Goal: Obtain resource: Obtain resource

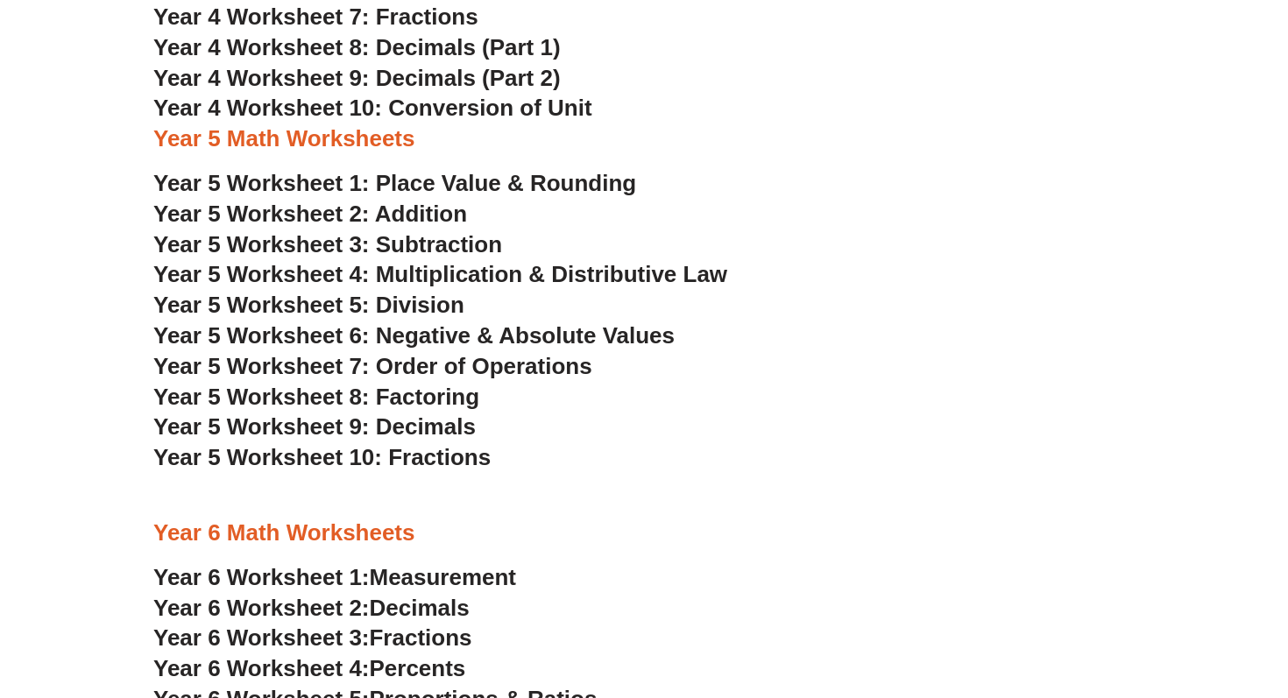
scroll to position [2879, 0]
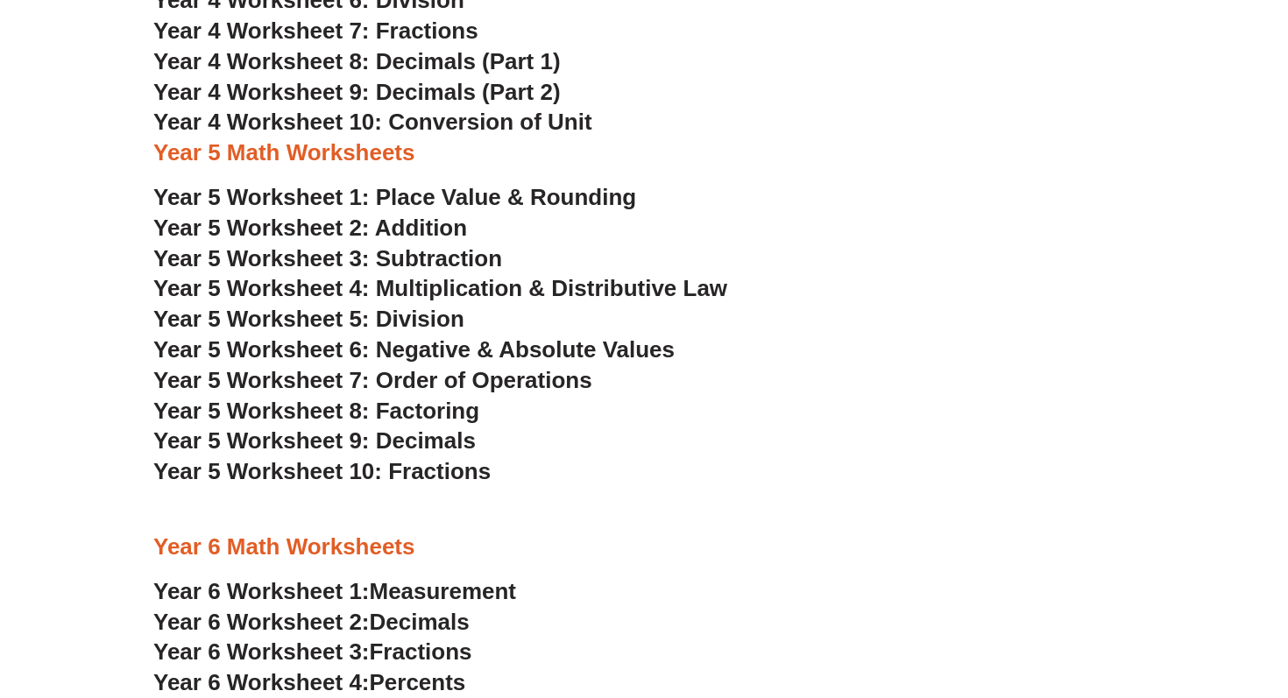
click at [480, 196] on span "Year 5 Worksheet 1: Place Value & Rounding" at bounding box center [394, 197] width 483 height 26
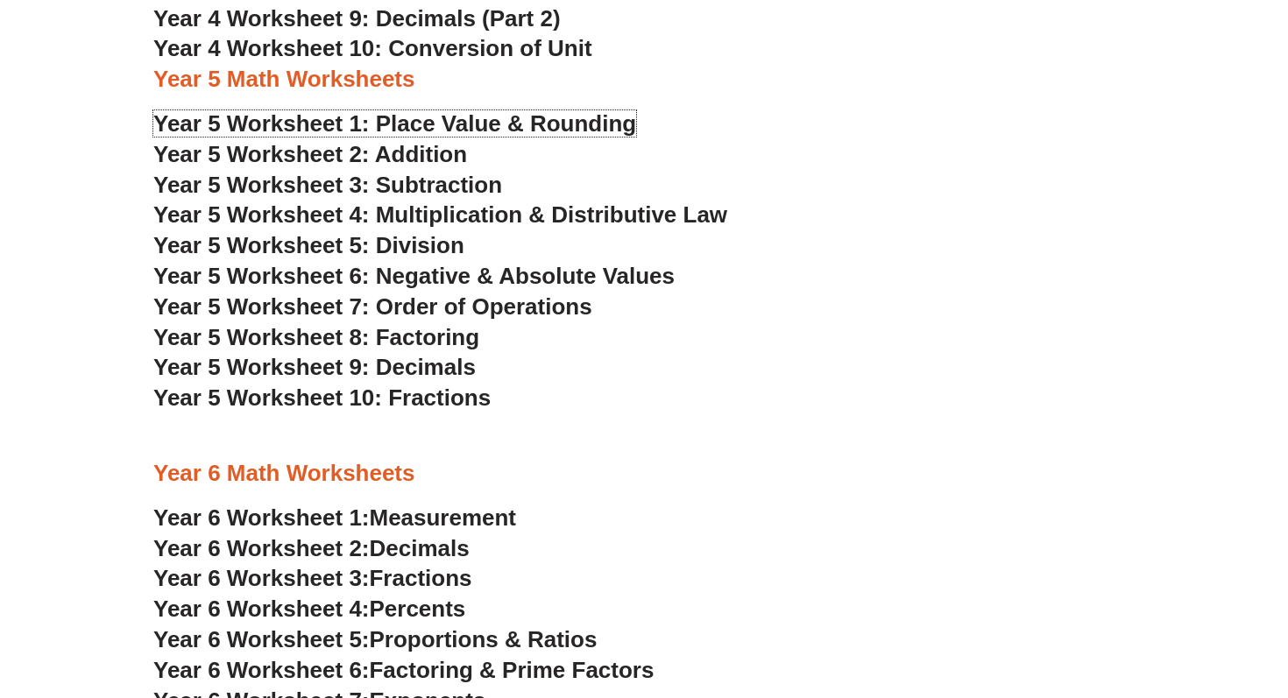
scroll to position [2977, 0]
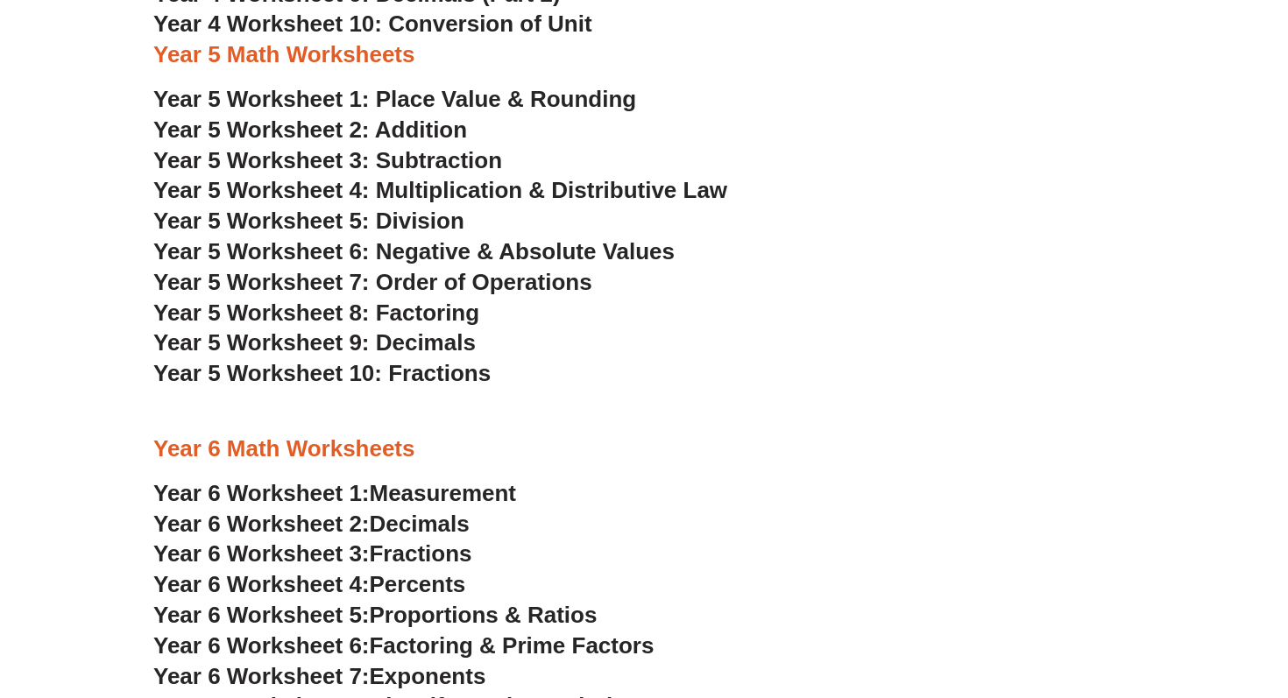
click at [391, 583] on span "Percents" at bounding box center [418, 584] width 96 height 26
click at [406, 519] on span "Decimals" at bounding box center [420, 524] width 100 height 26
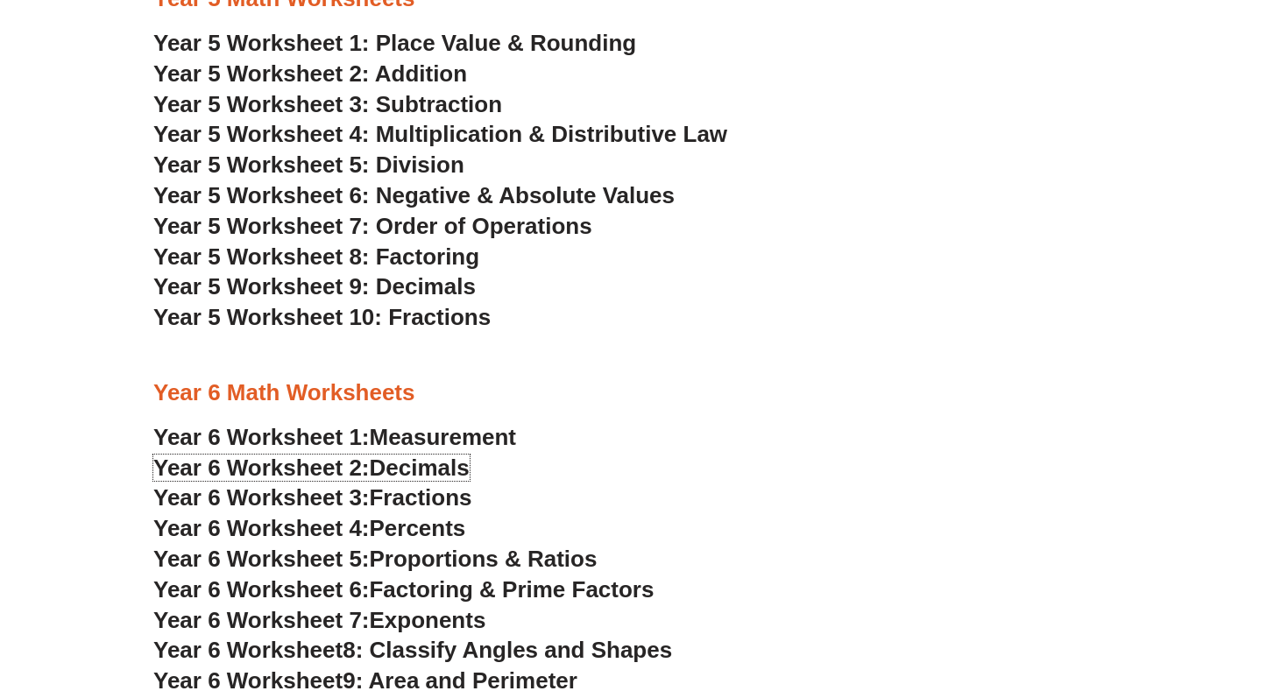
scroll to position [3041, 0]
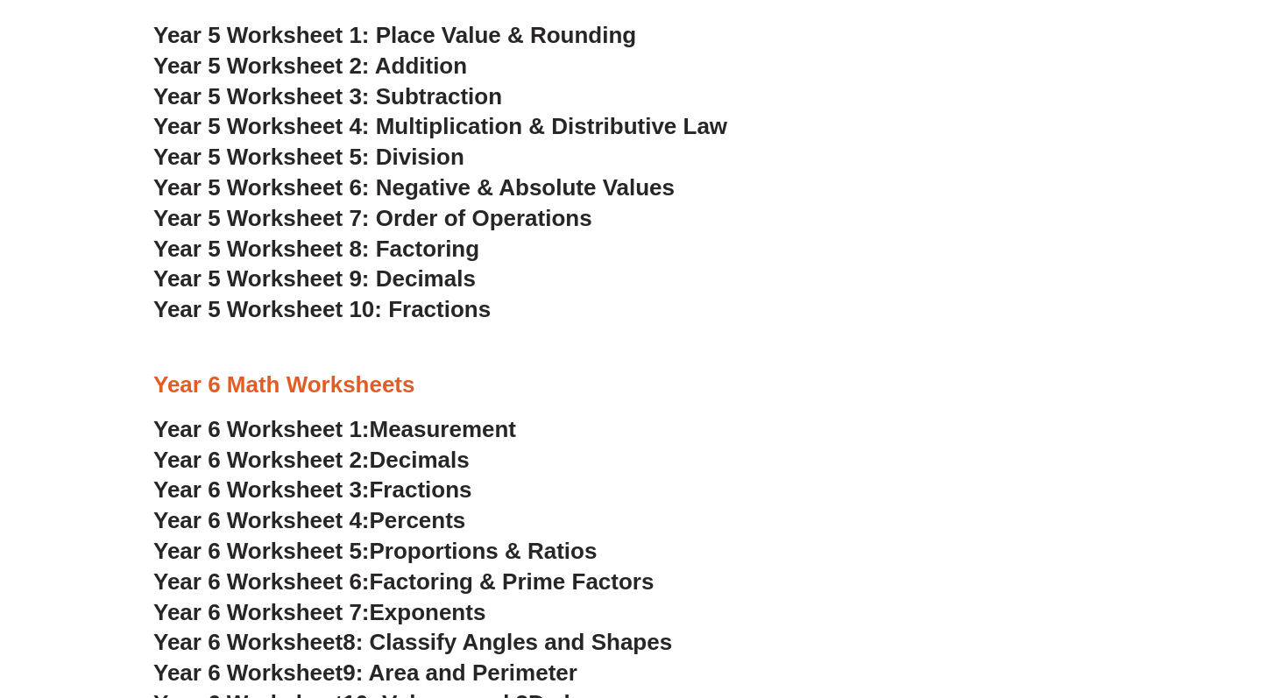
click at [439, 508] on span "Percents" at bounding box center [418, 520] width 96 height 26
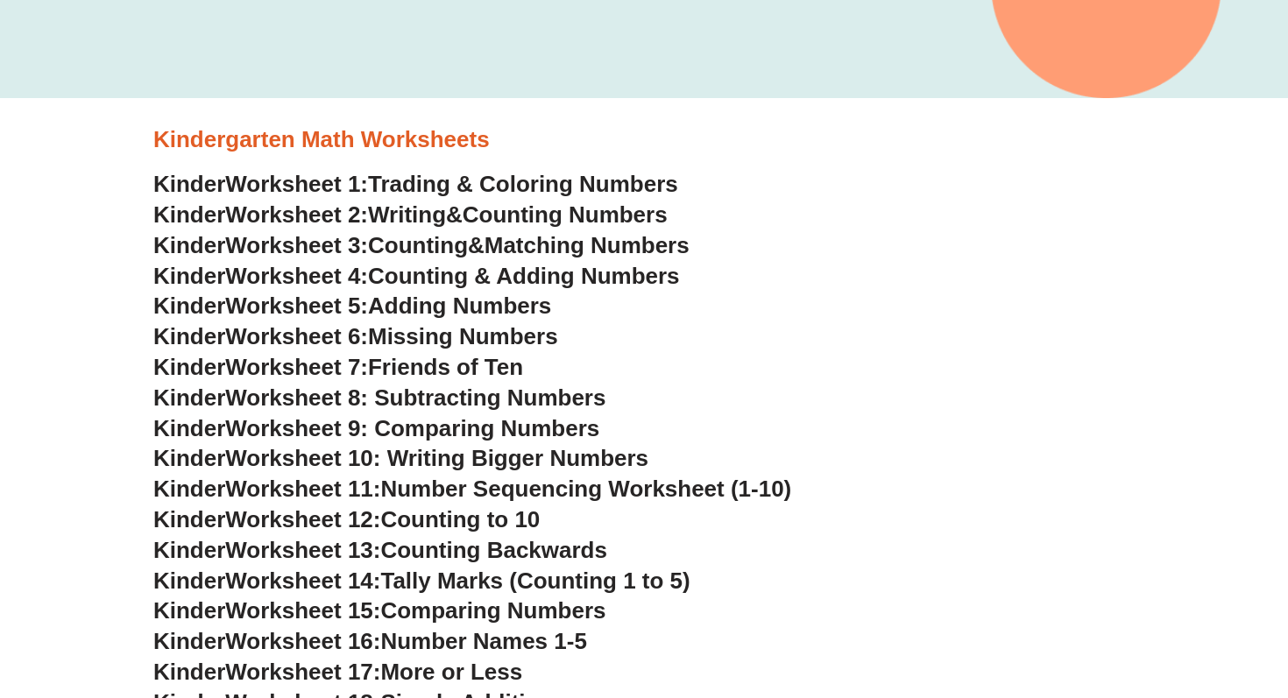
scroll to position [0, 0]
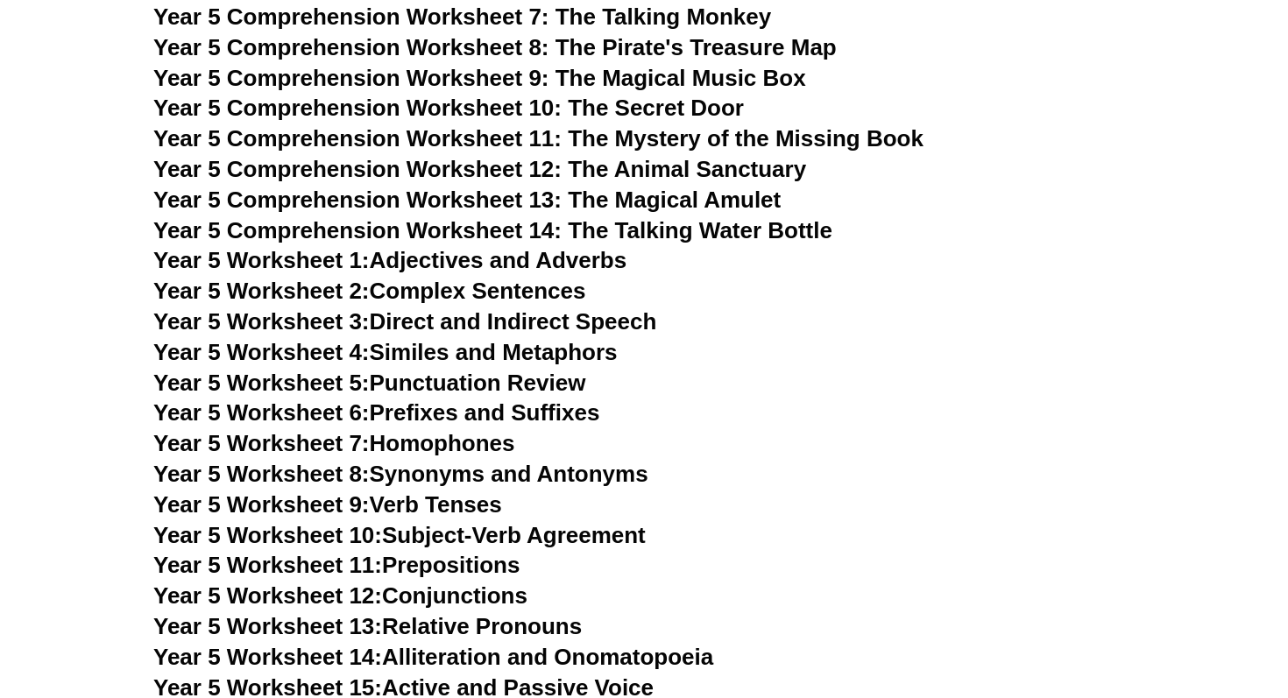
scroll to position [7771, 0]
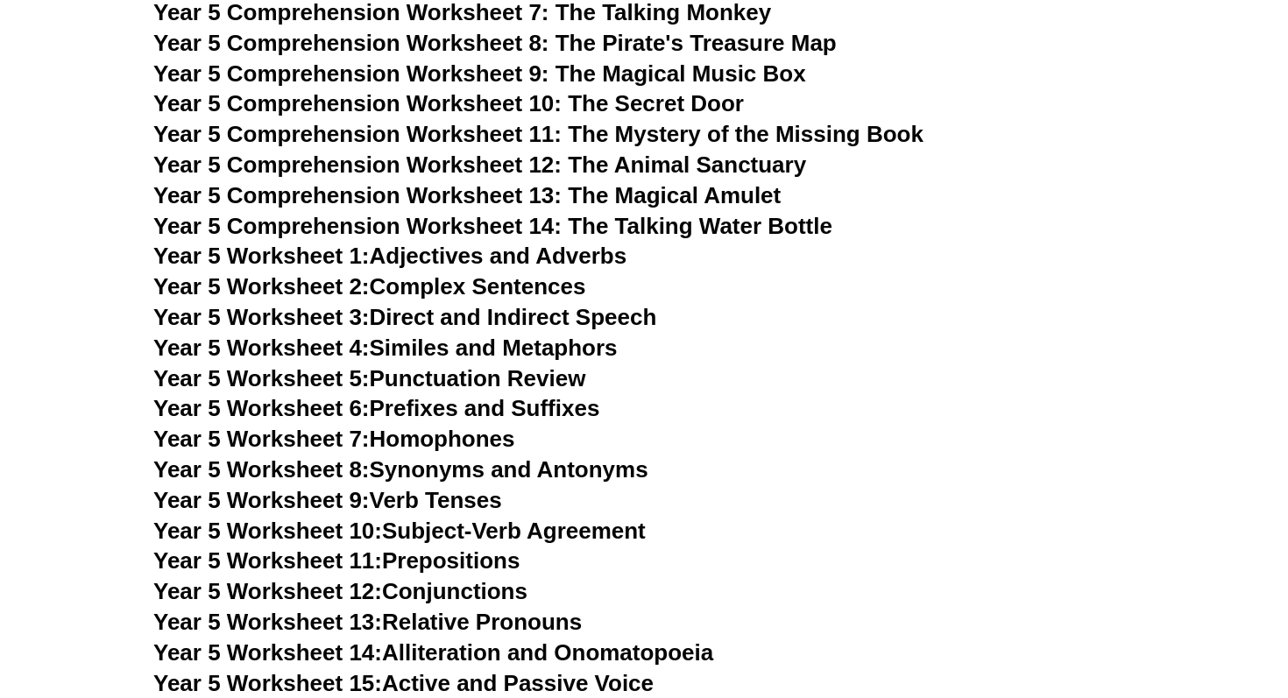
click at [436, 480] on link "Year 5 Worksheet 8: Synonyms and Antonyms" at bounding box center [400, 469] width 495 height 26
click at [485, 341] on link "Year 5 Worksheet 4: Similes and Metaphors" at bounding box center [385, 348] width 464 height 26
